Goal: Transaction & Acquisition: Purchase product/service

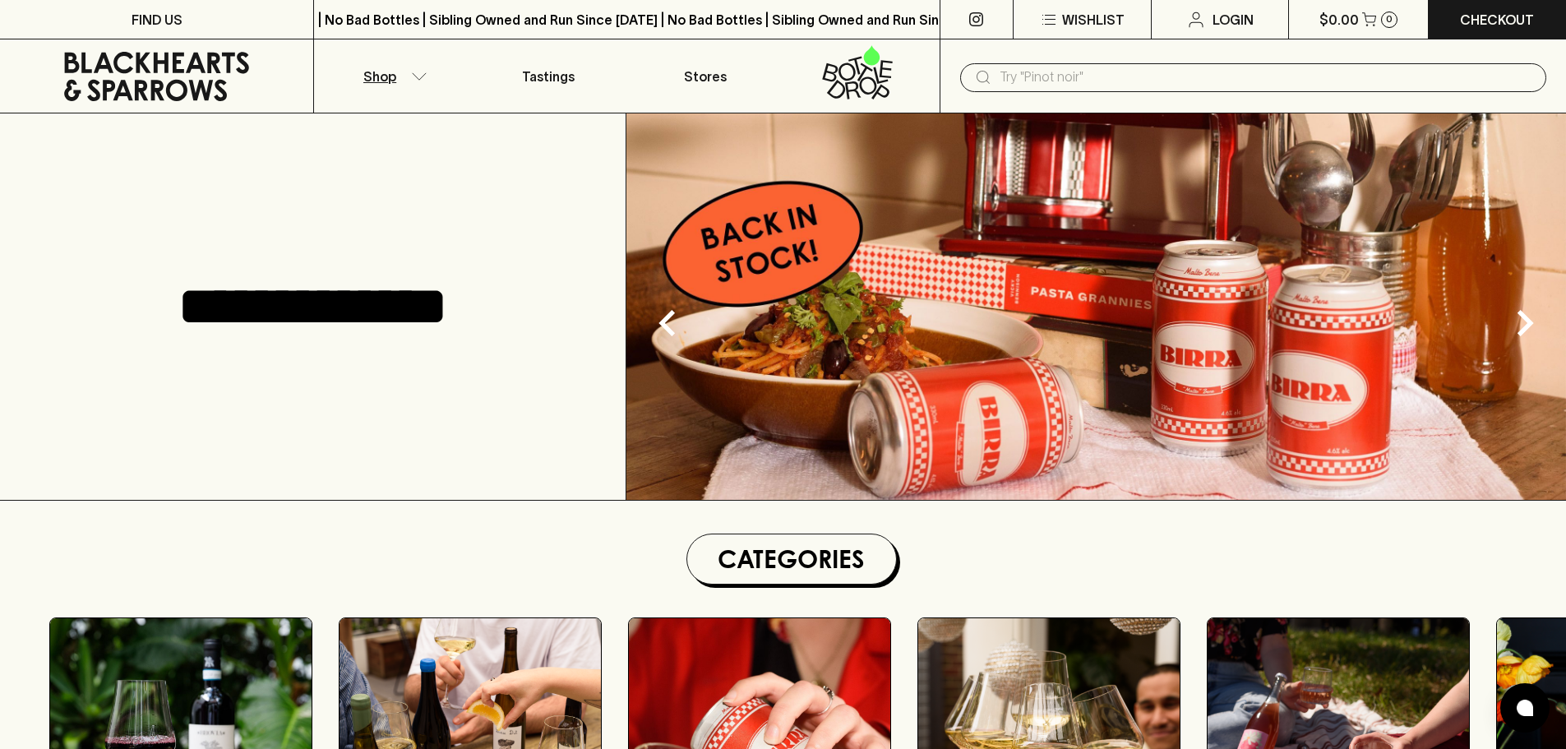
click at [399, 78] on button "Shop" at bounding box center [392, 75] width 156 height 73
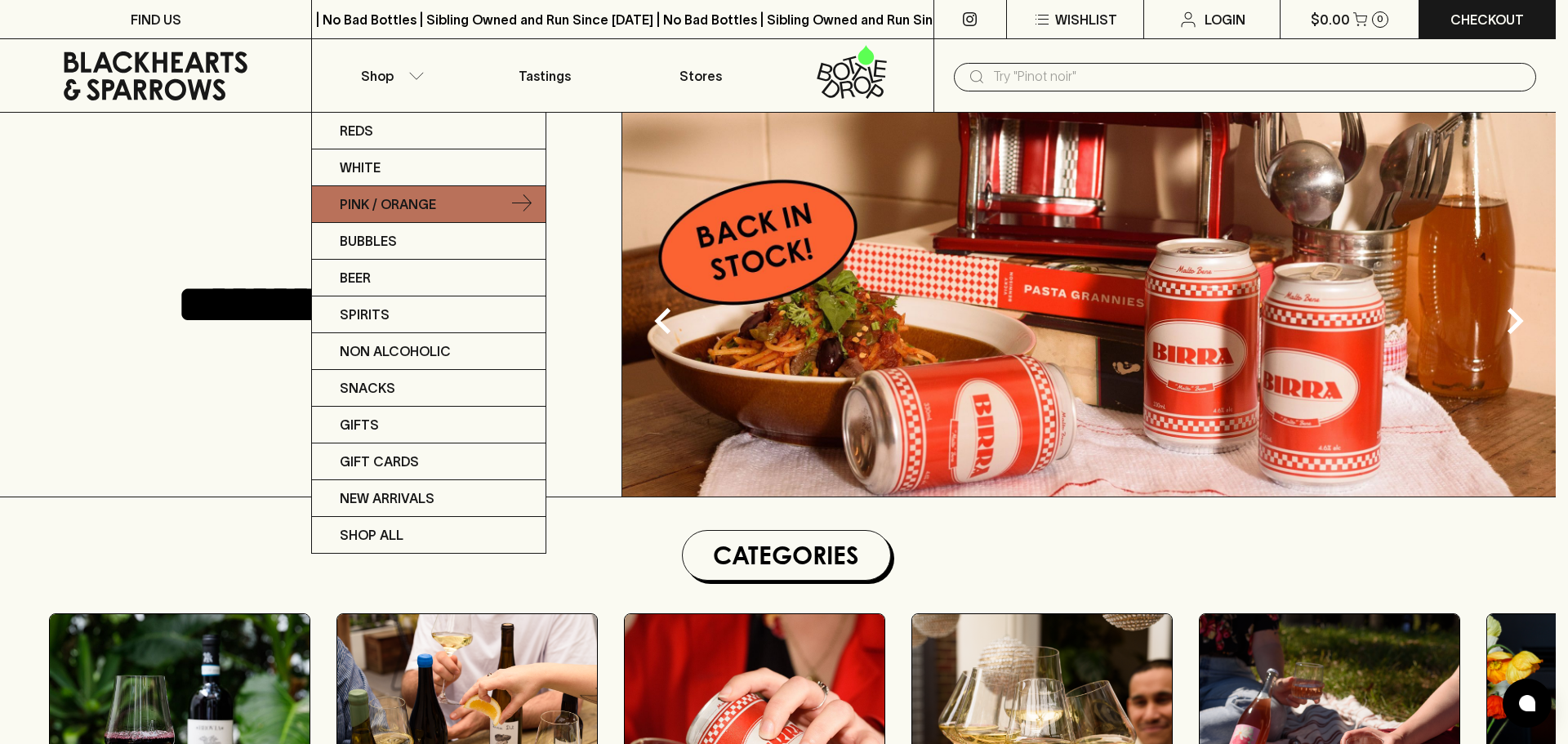
click at [416, 207] on p "Pink / Orange" at bounding box center [387, 205] width 96 height 20
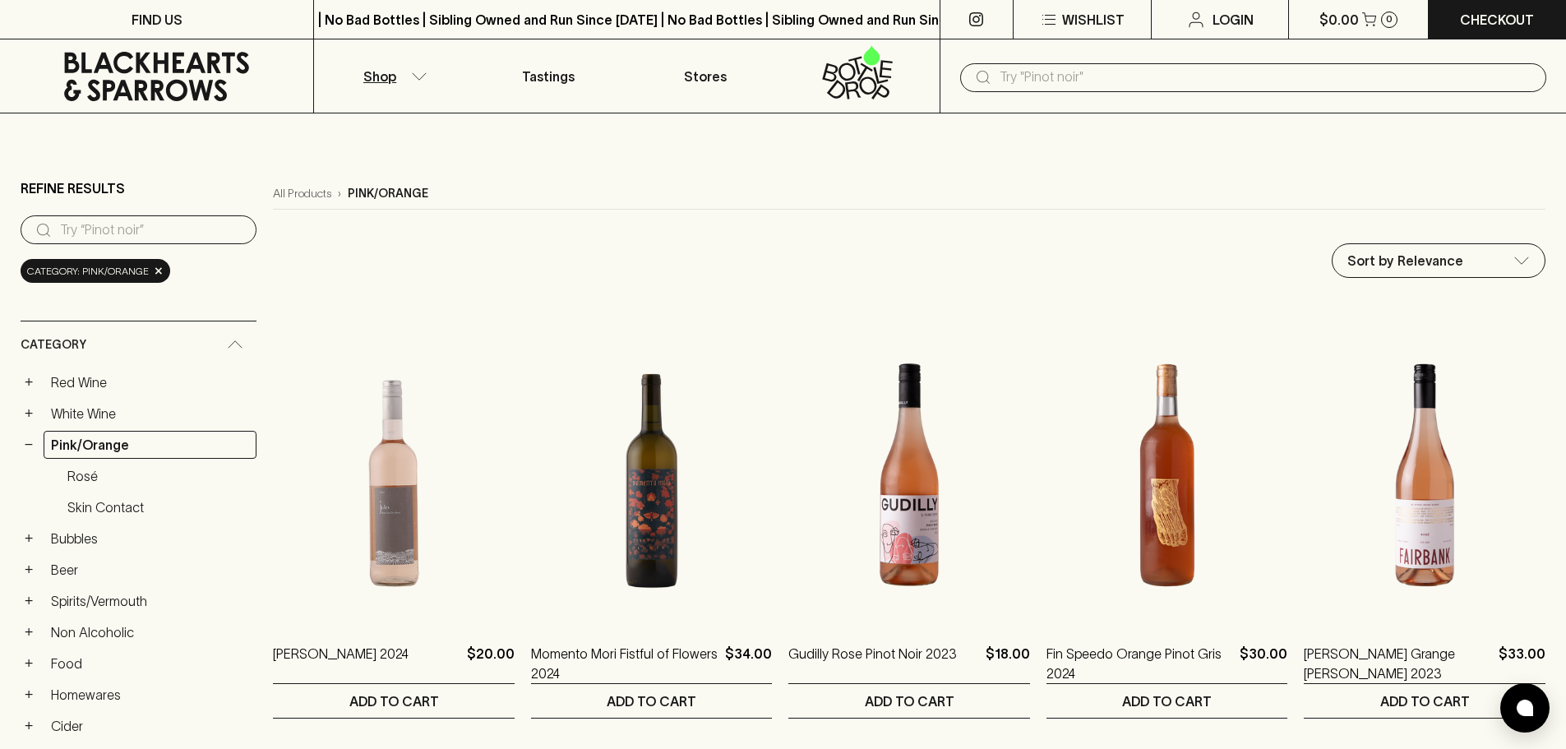
click at [396, 74] on button "Shop" at bounding box center [392, 75] width 156 height 73
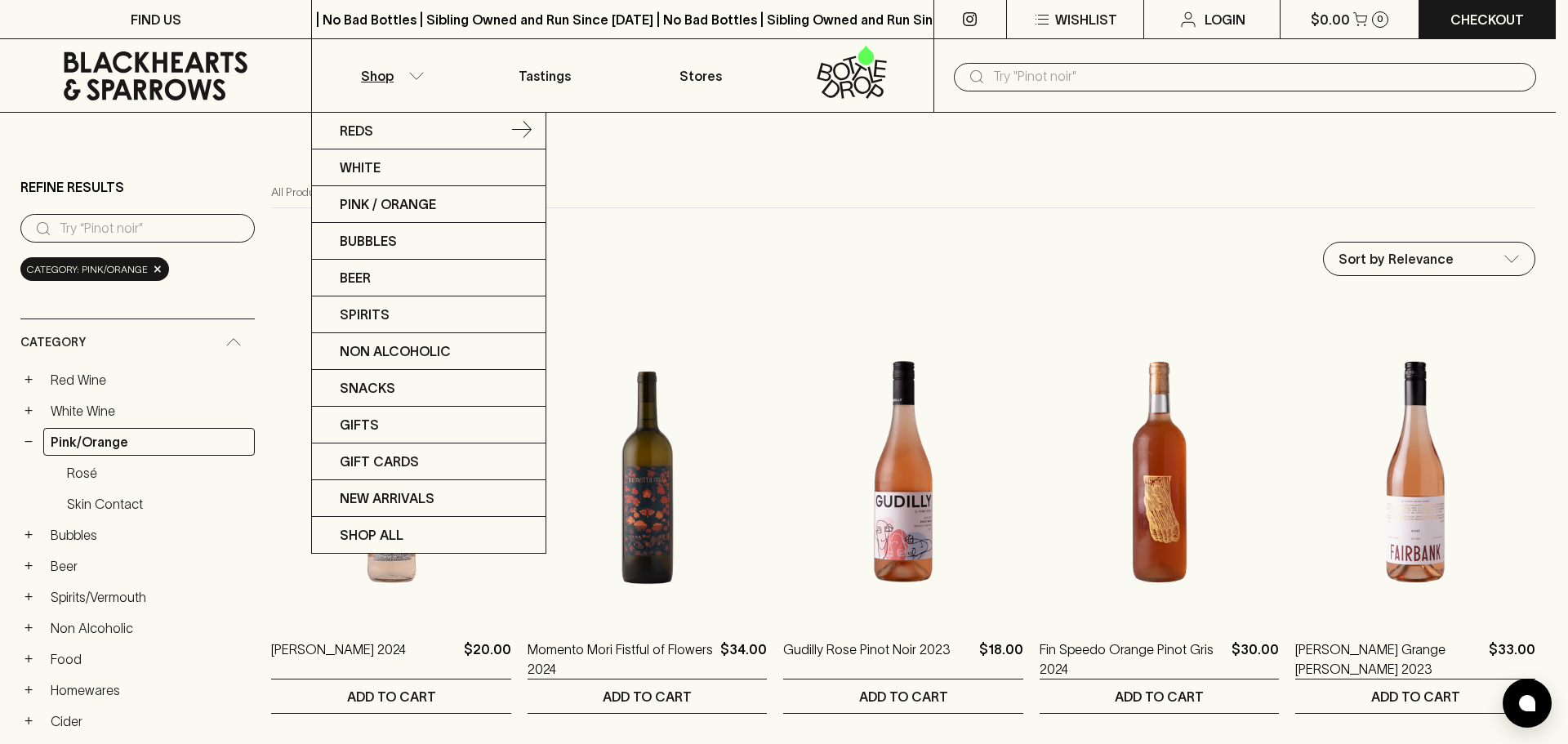
click at [369, 135] on p "Reds" at bounding box center [356, 131] width 34 height 20
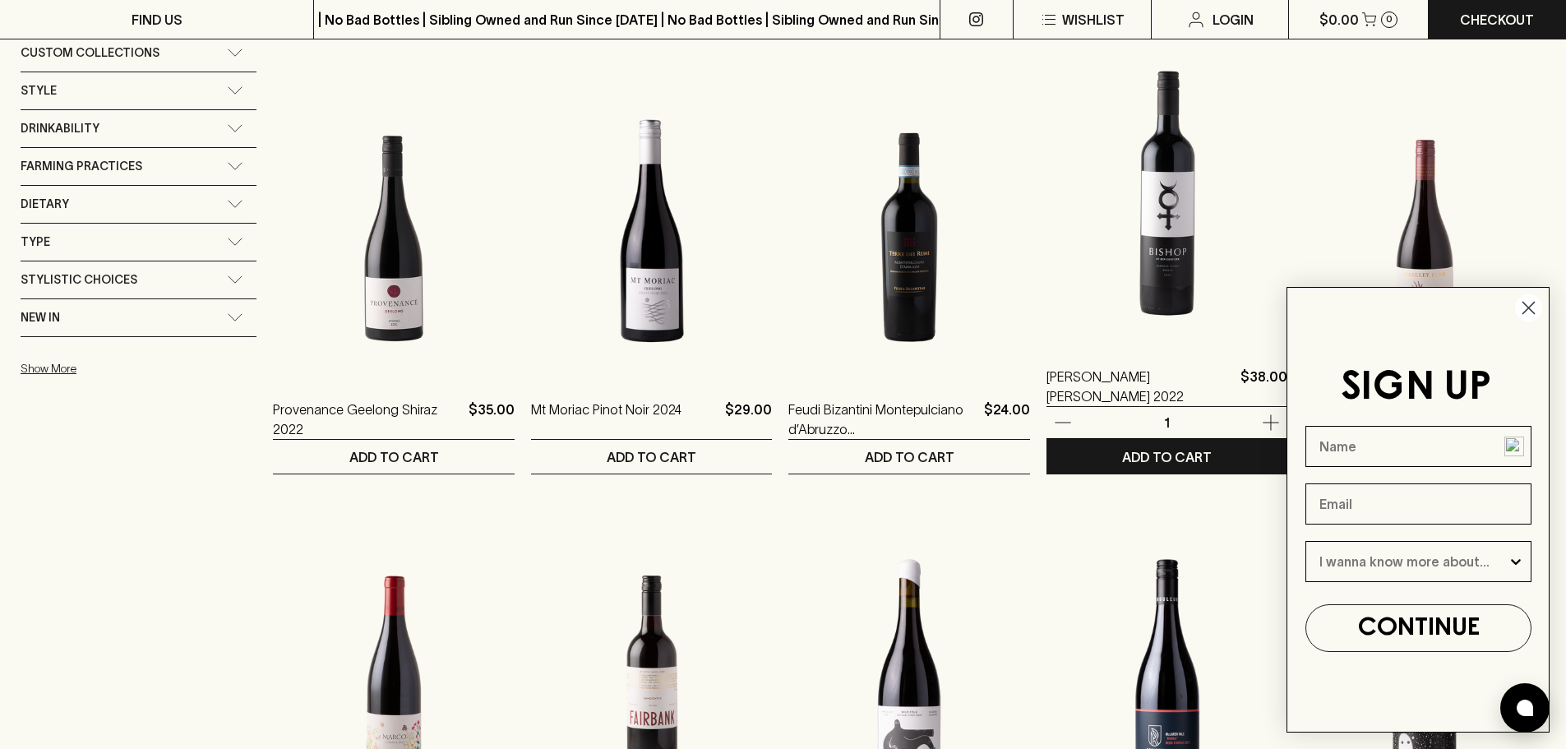
scroll to position [1398, 0]
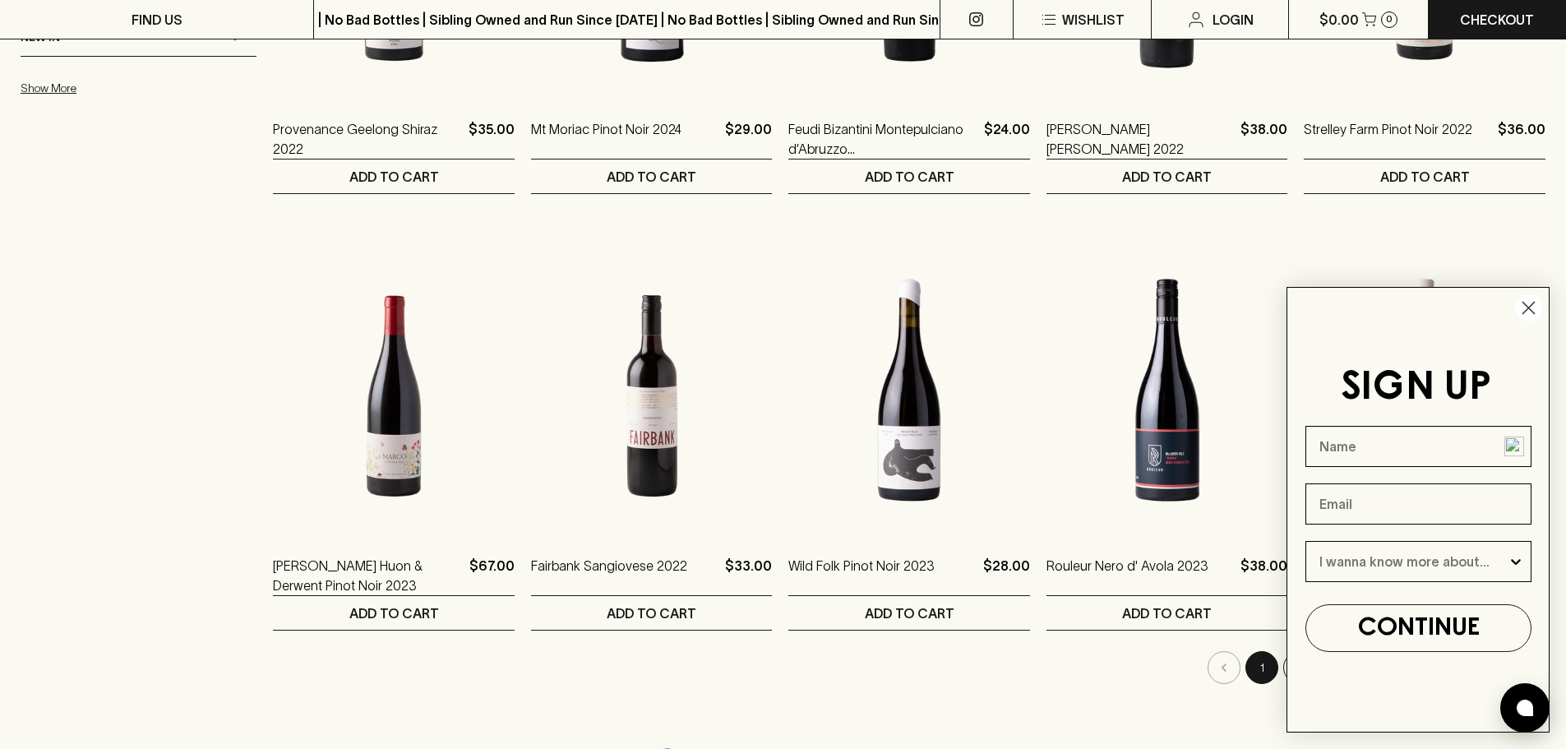
click at [1520, 301] on circle "Close dialog" at bounding box center [1528, 307] width 27 height 27
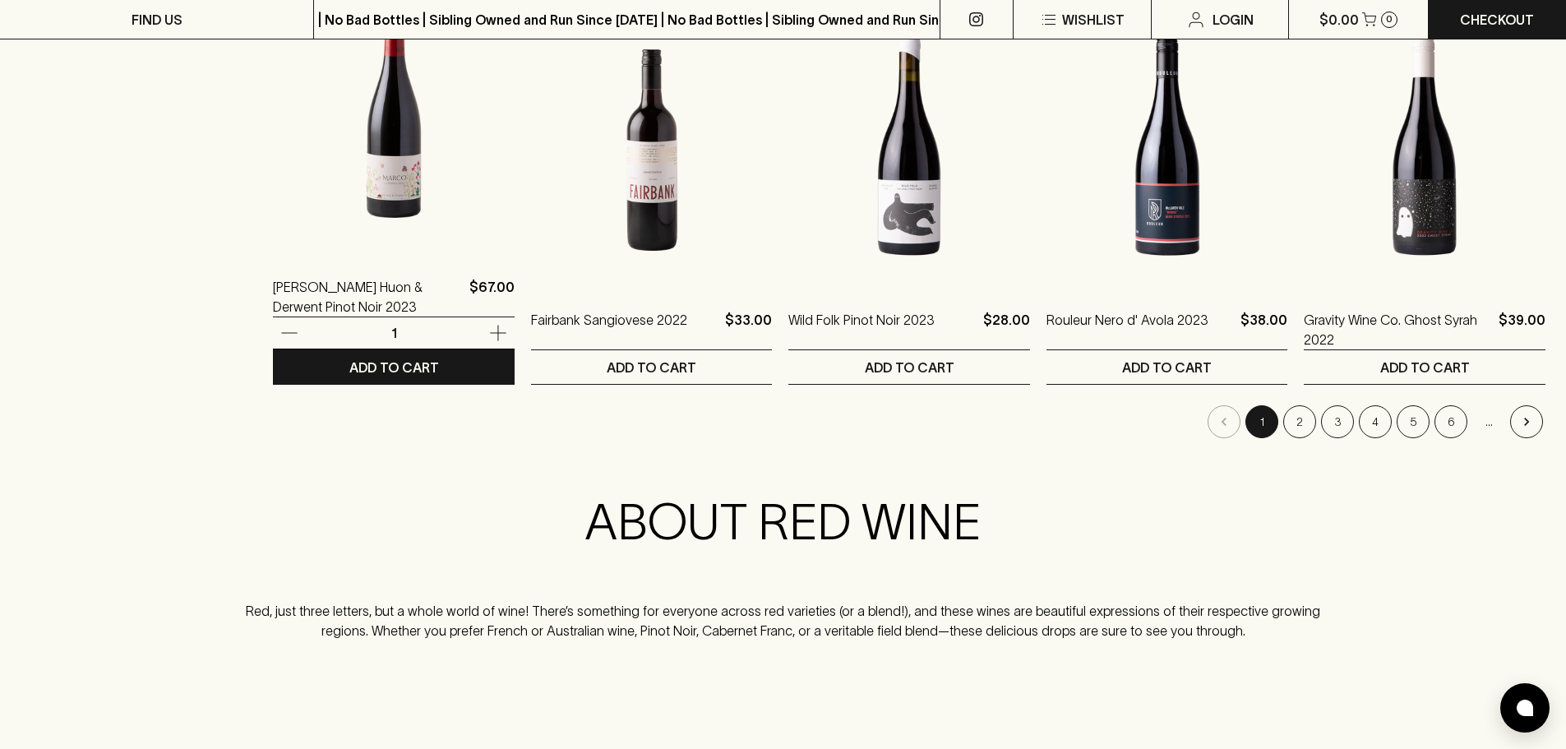
scroll to position [1480, 0]
